Goal: Transaction & Acquisition: Purchase product/service

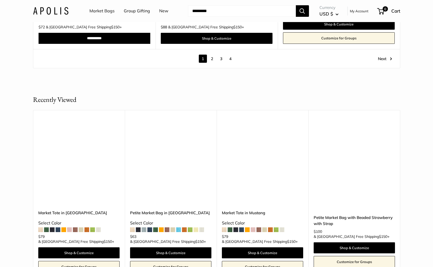
scroll to position [3093, 0]
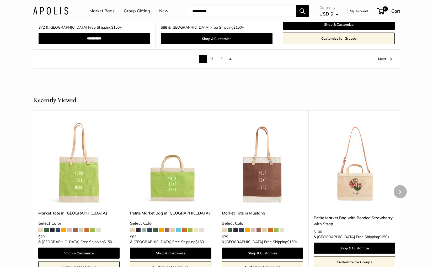
click at [0, 0] on img at bounding box center [0, 0] width 0 height 0
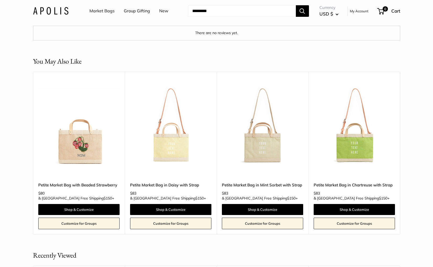
scroll to position [882, 0]
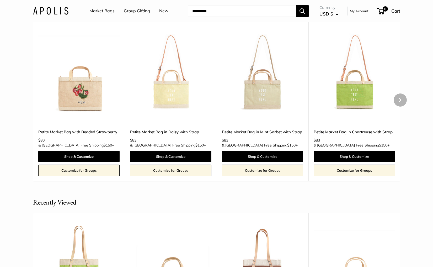
click at [0, 0] on img at bounding box center [0, 0] width 0 height 0
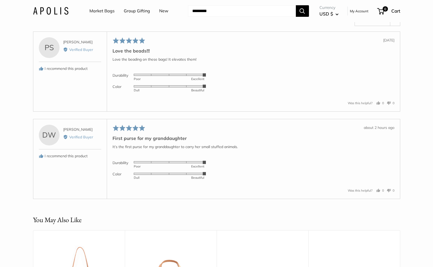
scroll to position [893, 0]
